Goal: Navigation & Orientation: Find specific page/section

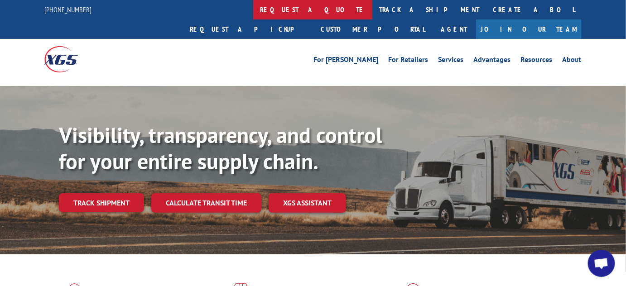
click at [253, 12] on link "request a quote" at bounding box center [312, 9] width 119 height 19
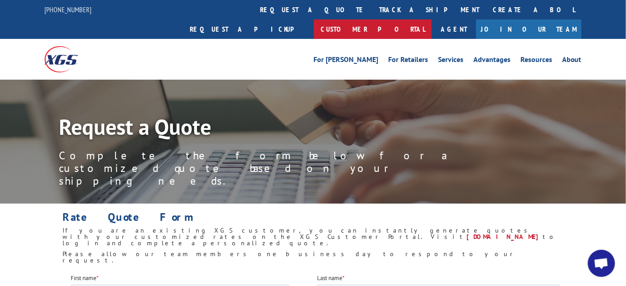
click at [432, 19] on link "Customer Portal" at bounding box center [373, 28] width 118 height 19
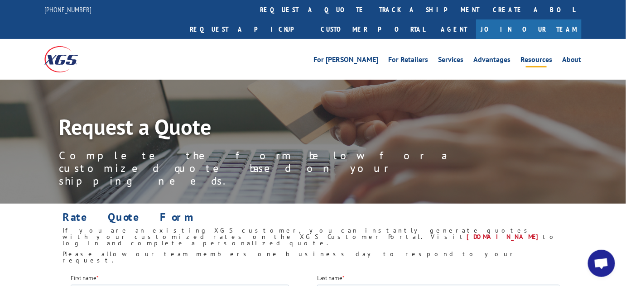
click at [541, 56] on link "Resources" at bounding box center [537, 61] width 32 height 10
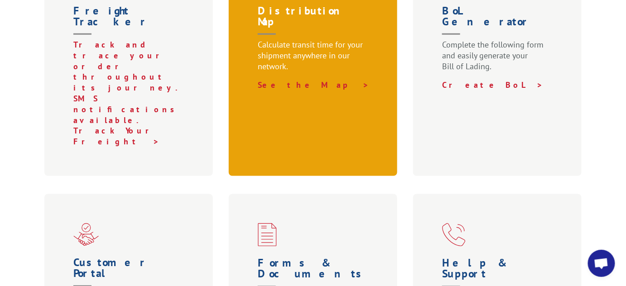
scroll to position [288, 0]
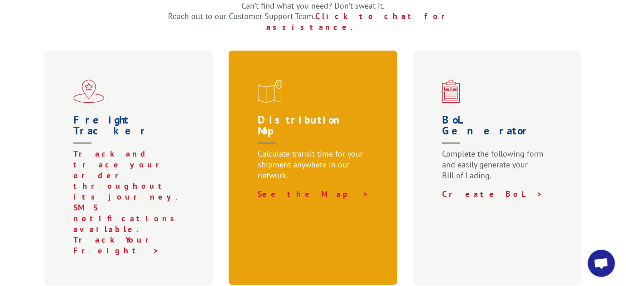
click at [336, 80] on span at bounding box center [315, 92] width 114 height 24
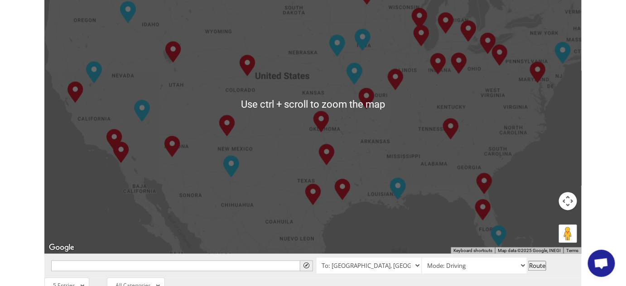
scroll to position [494, 0]
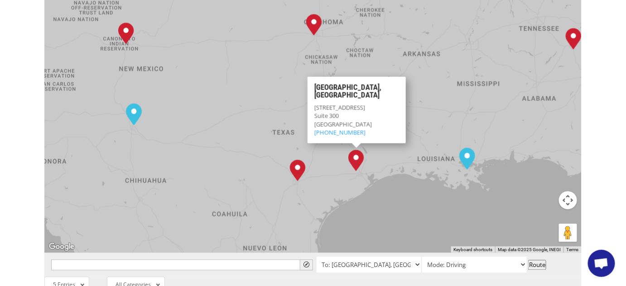
drag, startPoint x: 626, startPoint y: 121, endPoint x: 631, endPoint y: 92, distance: 29.1
click at [626, 92] on html "For Mills, Manufacturers, & Importers For Retailers Independent Retailers Natio…" at bounding box center [313, 205] width 626 height 1399
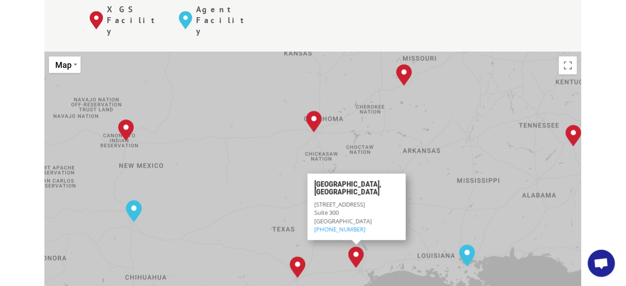
scroll to position [406, 0]
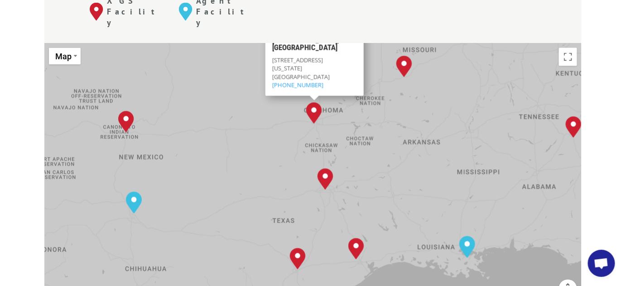
click at [63, 48] on button "Map" at bounding box center [65, 56] width 32 height 17
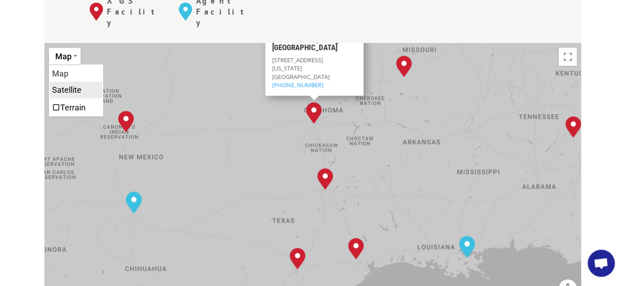
click at [63, 82] on li "Satellite" at bounding box center [76, 90] width 53 height 16
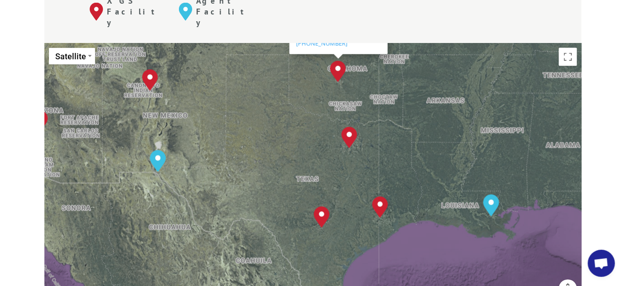
drag, startPoint x: 222, startPoint y: 148, endPoint x: 247, endPoint y: 105, distance: 49.5
click at [247, 105] on div "Albuquerque, NM Baltimore, MD Boise, ID Chicago, IL Chino, CA Cleveland, OH Dal…" at bounding box center [313, 193] width 538 height 298
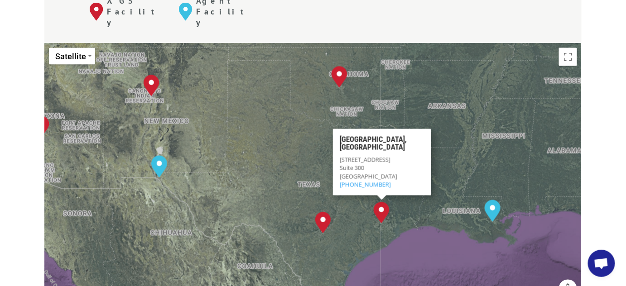
drag, startPoint x: 434, startPoint y: 162, endPoint x: 435, endPoint y: 170, distance: 7.8
click at [435, 170] on div "Albuquerque, NM Baltimore, MD Boise, ID Chicago, IL Chino, CA Cleveland, OH Dal…" at bounding box center [313, 193] width 538 height 298
click at [404, 177] on div "Albuquerque, NM Baltimore, MD Boise, ID Chicago, IL Chino, CA Cleveland, OH Dal…" at bounding box center [313, 193] width 538 height 298
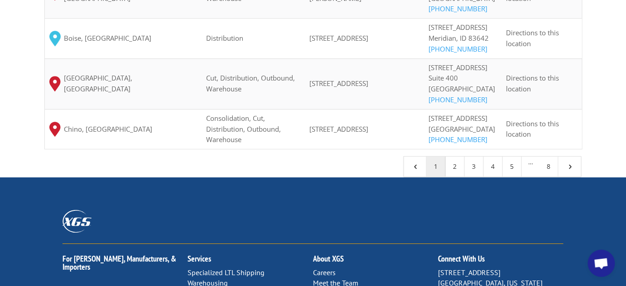
scroll to position [618, 0]
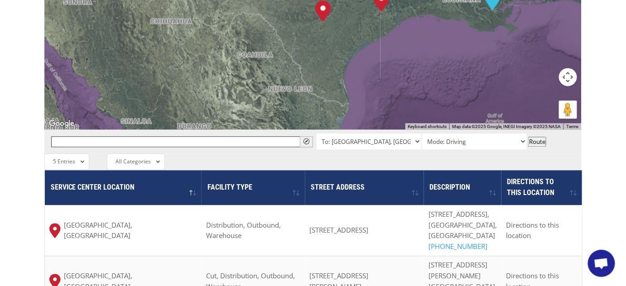
click at [139, 136] on input "text" at bounding box center [182, 141] width 262 height 11
type input "houston, tx"
click at [535, 137] on button "Route" at bounding box center [538, 142] width 18 height 10
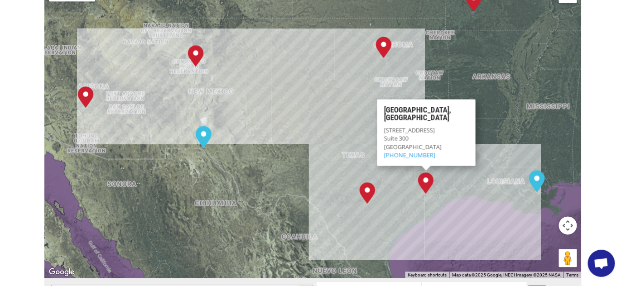
scroll to position [412, 0]
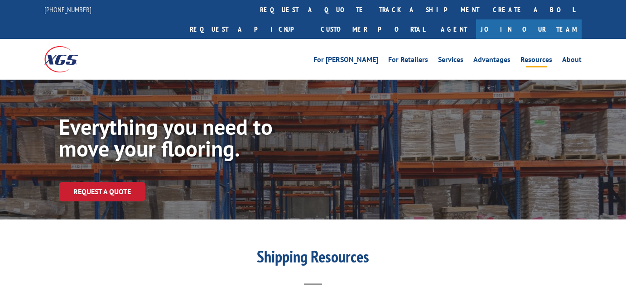
scroll to position [288, 0]
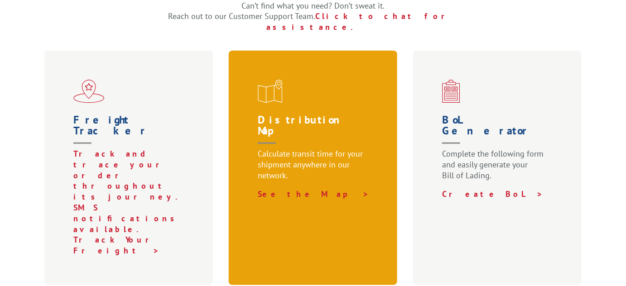
click at [317, 149] on p "Calculate transit time for your shipment anywhere in our network." at bounding box center [315, 169] width 114 height 40
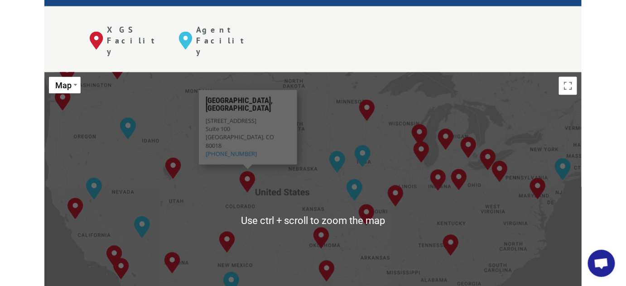
scroll to position [371, 0]
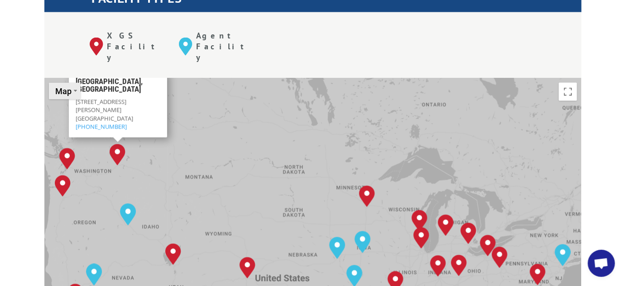
click at [68, 87] on span "Map" at bounding box center [63, 92] width 16 height 10
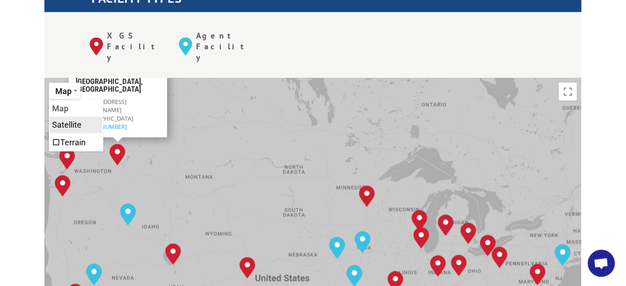
click at [71, 117] on li "Satellite" at bounding box center [76, 125] width 53 height 16
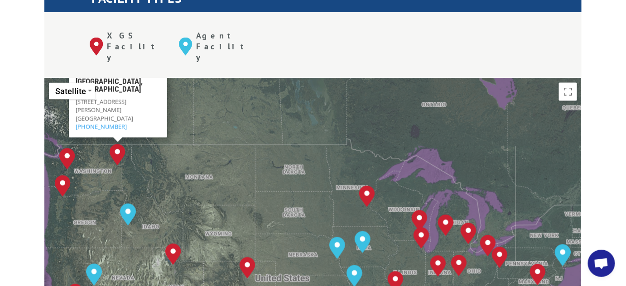
click at [28, 118] on div "The most powerful map in the flooring industry. Our nationwide network lets you…" at bounding box center [313, 291] width 626 height 844
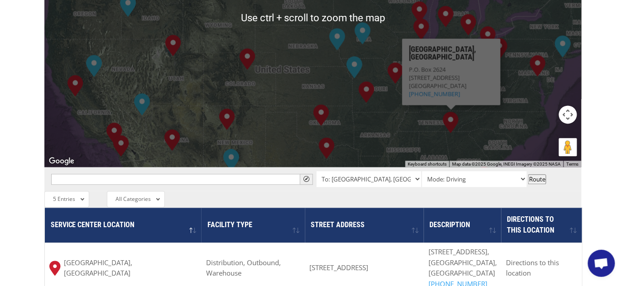
scroll to position [535, 0]
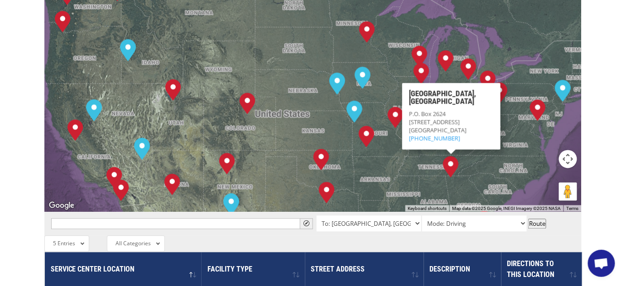
click at [568, 150] on button "Map camera controls" at bounding box center [568, 159] width 18 height 18
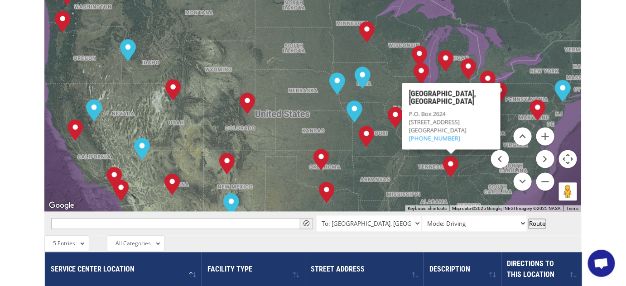
click at [568, 150] on button "Map camera controls" at bounding box center [568, 159] width 18 height 18
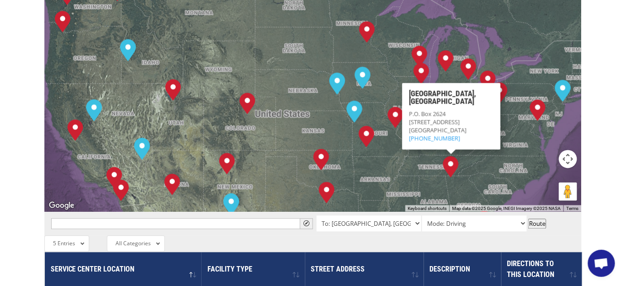
click at [568, 150] on button "Map camera controls" at bounding box center [568, 159] width 18 height 18
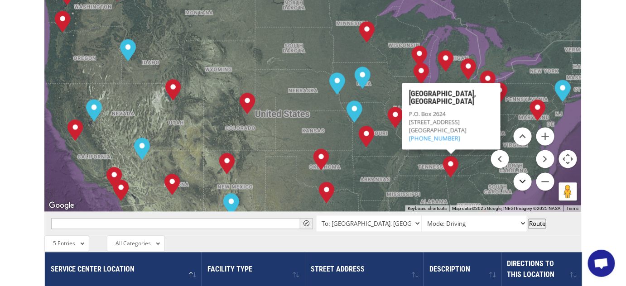
click at [521, 173] on button "Move down" at bounding box center [523, 182] width 18 height 18
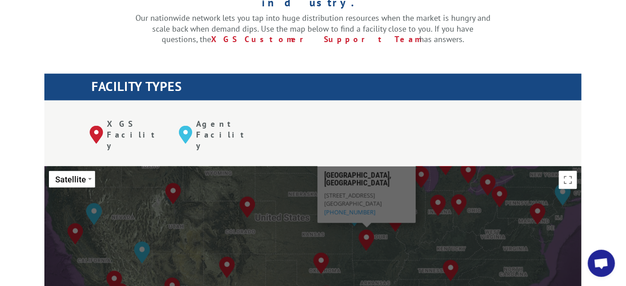
scroll to position [406, 0]
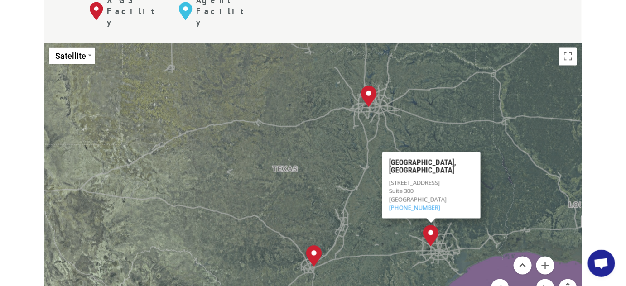
drag, startPoint x: 305, startPoint y: 177, endPoint x: 412, endPoint y: 217, distance: 114.2
click at [412, 217] on div "[GEOGRAPHIC_DATA], [GEOGRAPHIC_DATA] [GEOGRAPHIC_DATA], [GEOGRAPHIC_DATA] [GEOG…" at bounding box center [313, 192] width 538 height 298
